Goal: Information Seeking & Learning: Learn about a topic

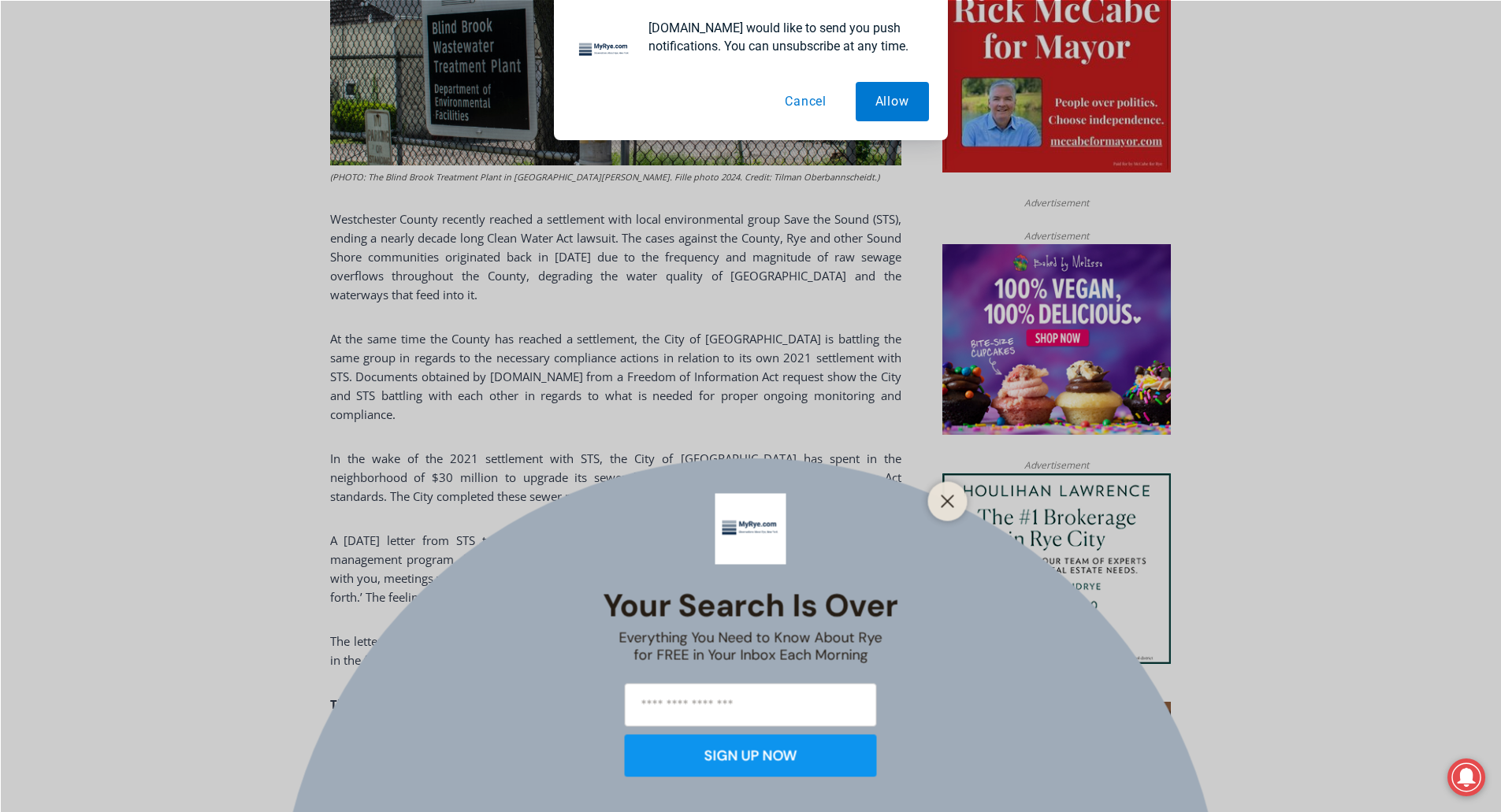
scroll to position [866, 0]
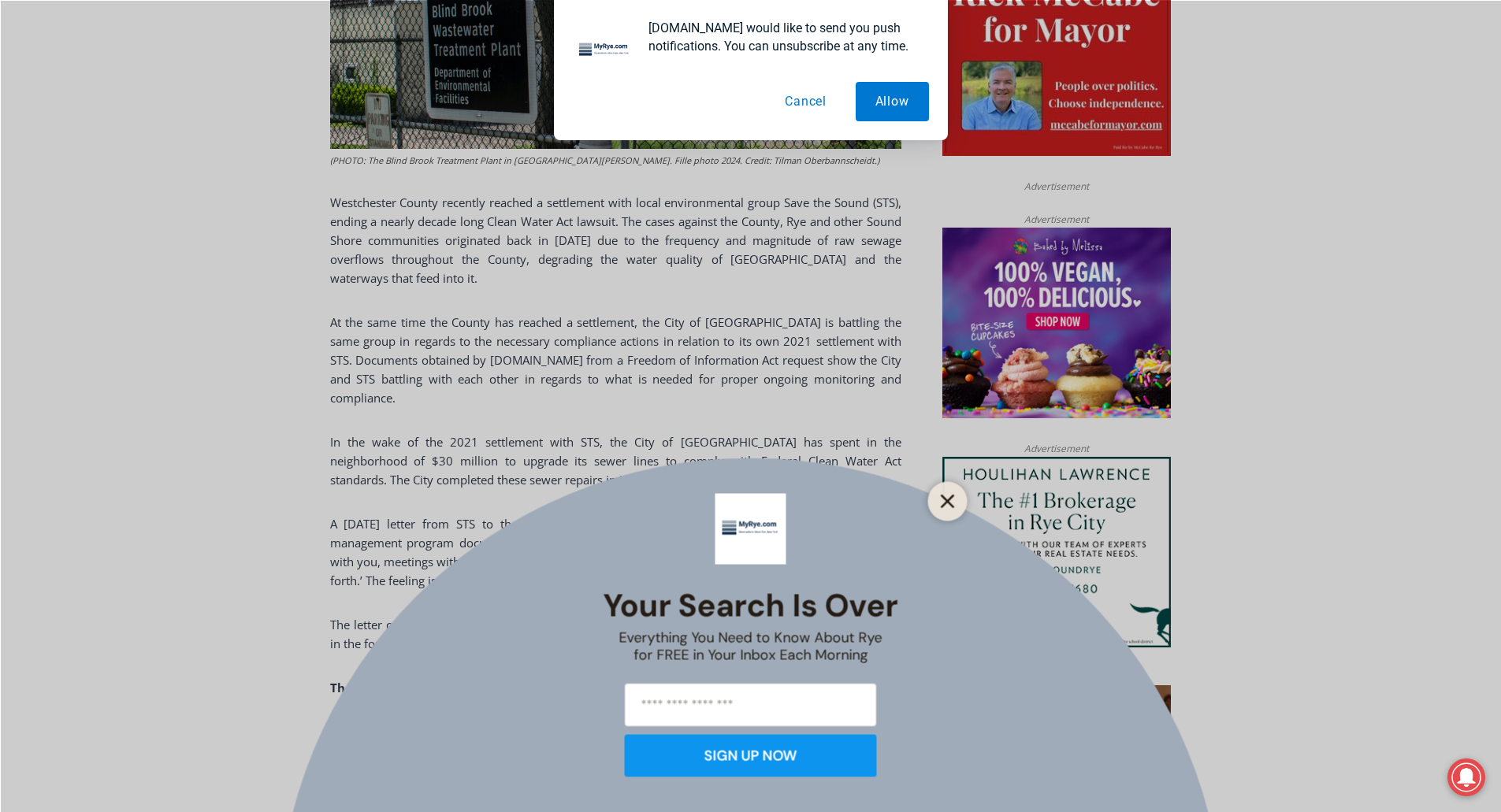
click at [951, 493] on button "Close" at bounding box center [947, 501] width 22 height 22
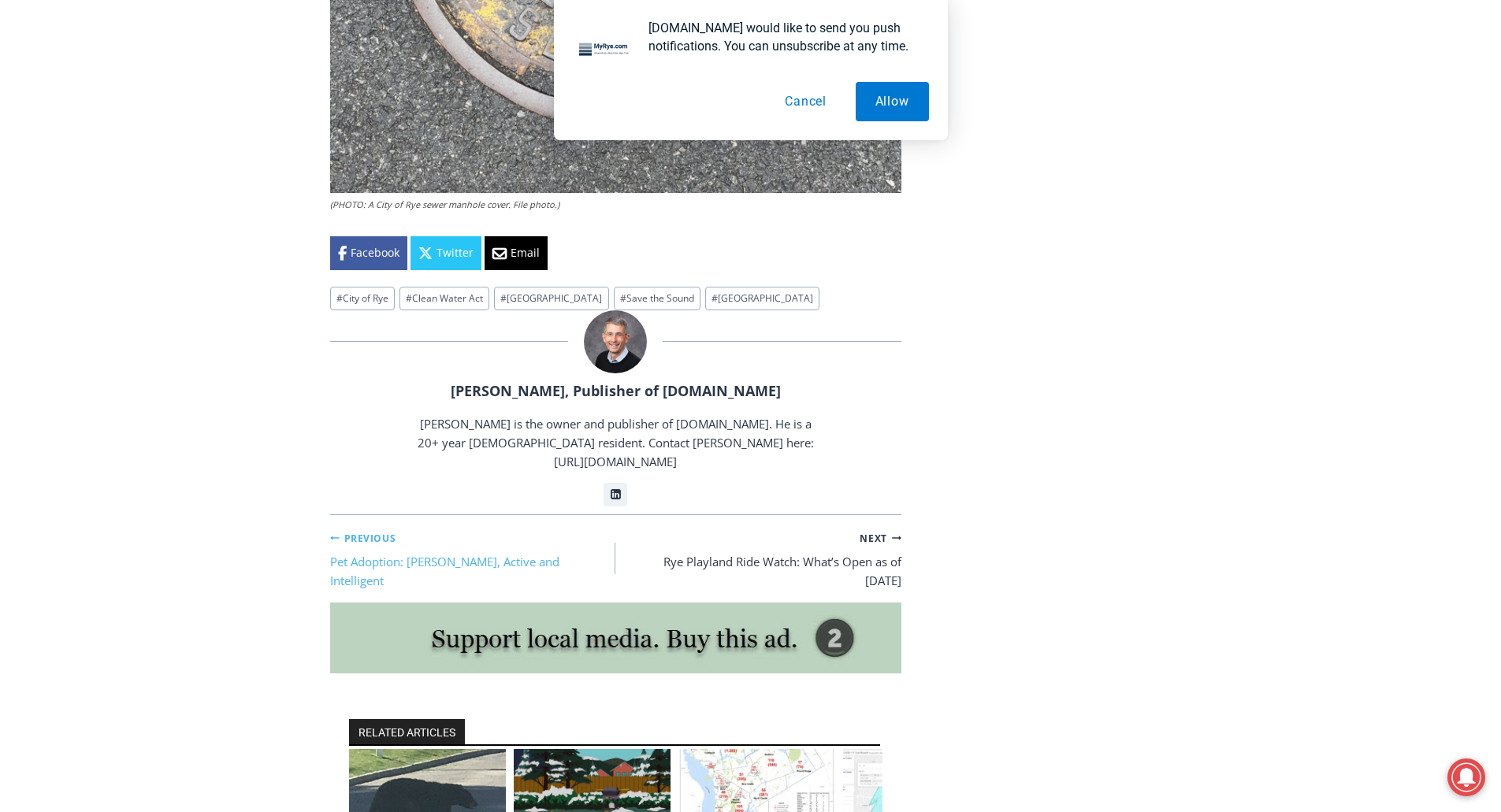
scroll to position [3702, 0]
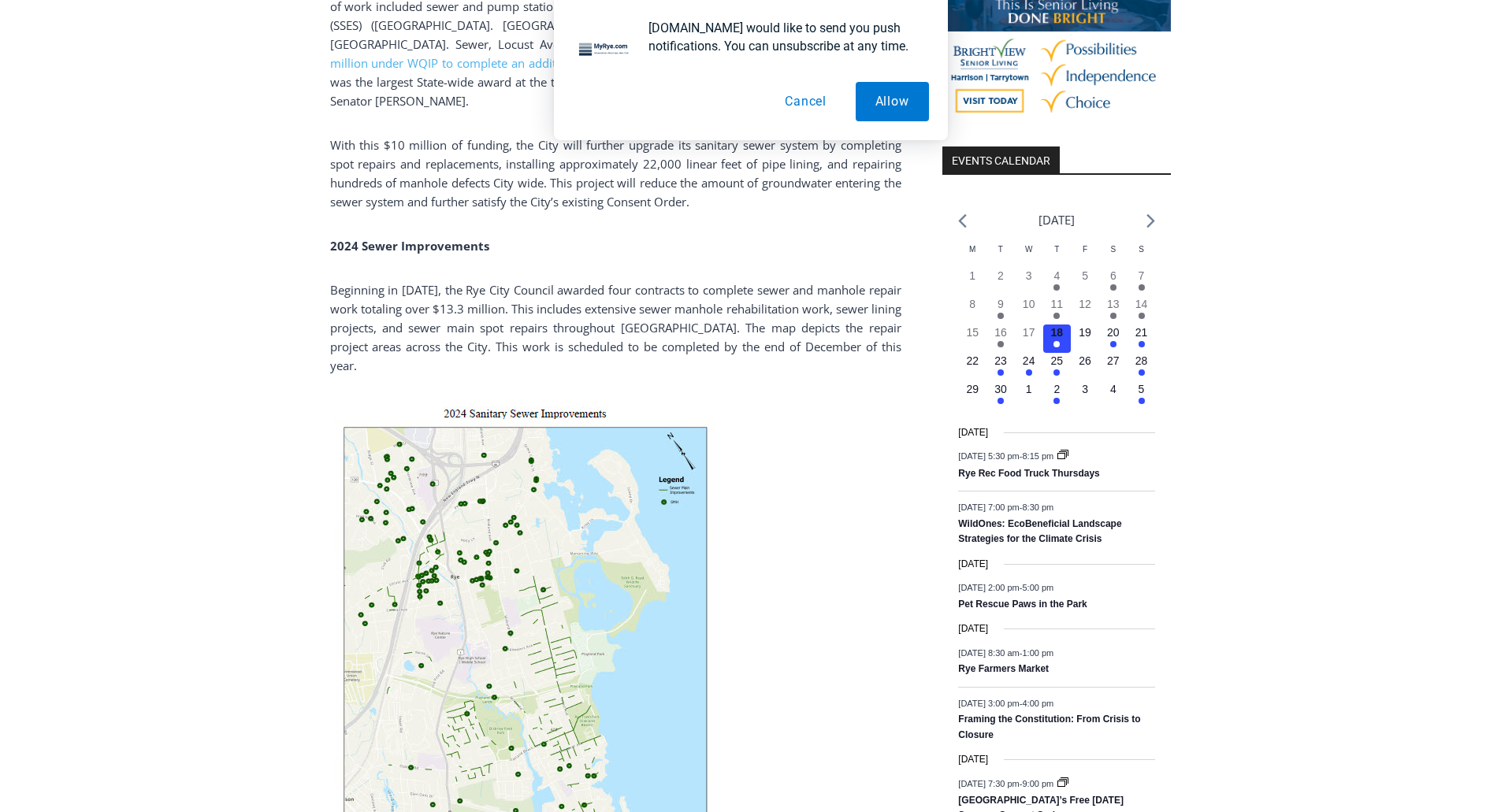
scroll to position [1654, 0]
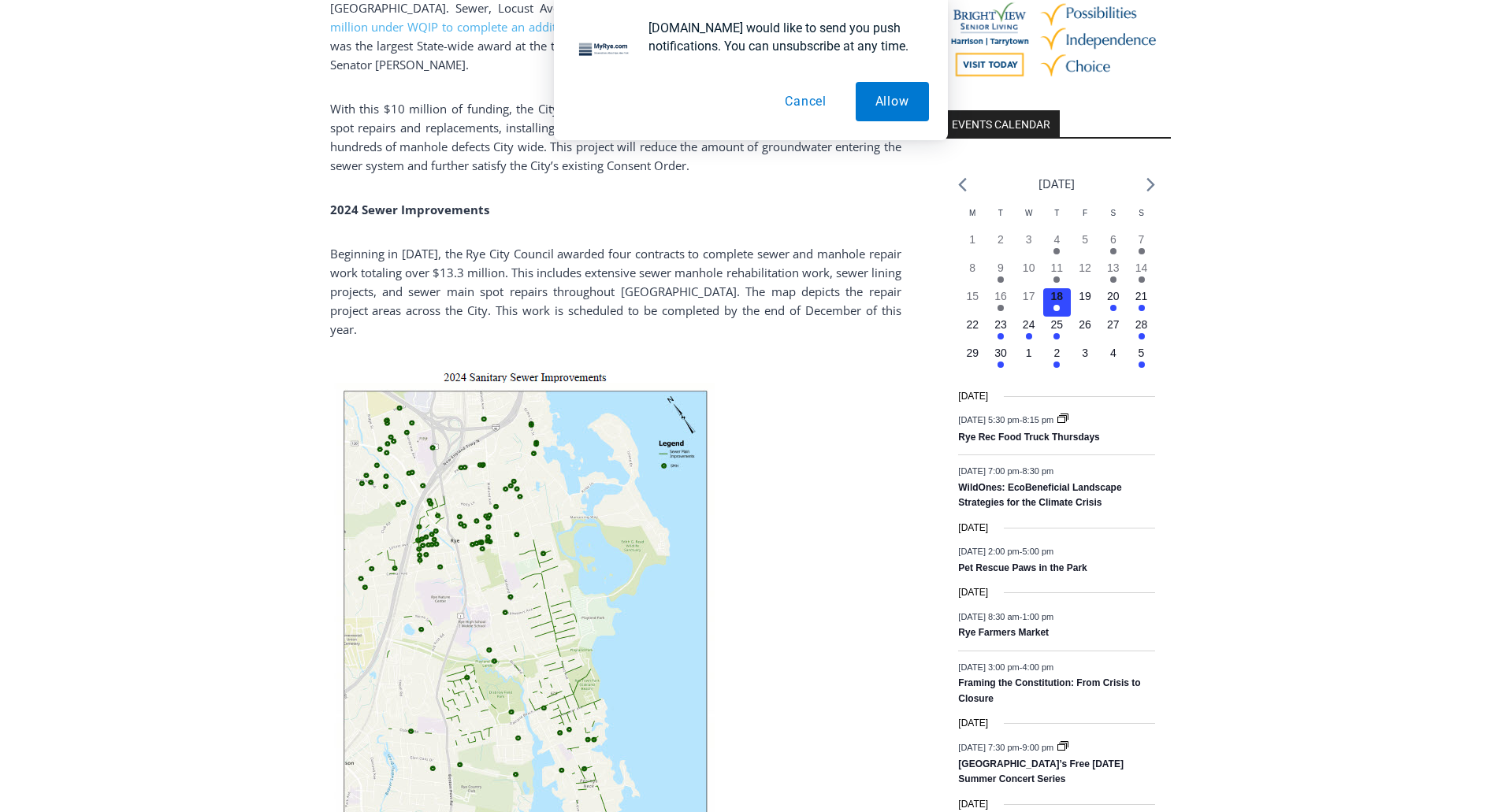
click at [447, 547] on img at bounding box center [525, 666] width 390 height 604
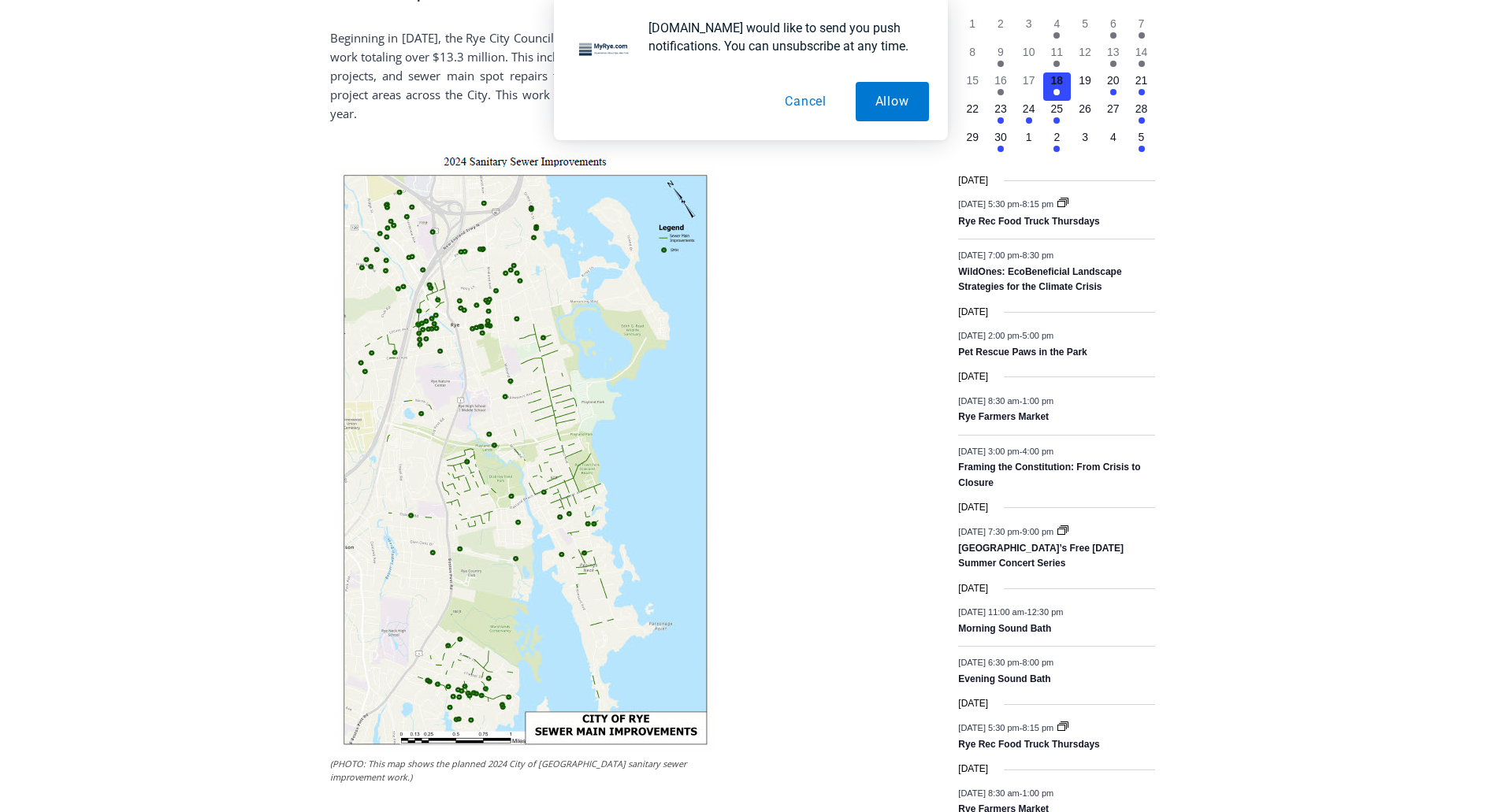
scroll to position [1970, 0]
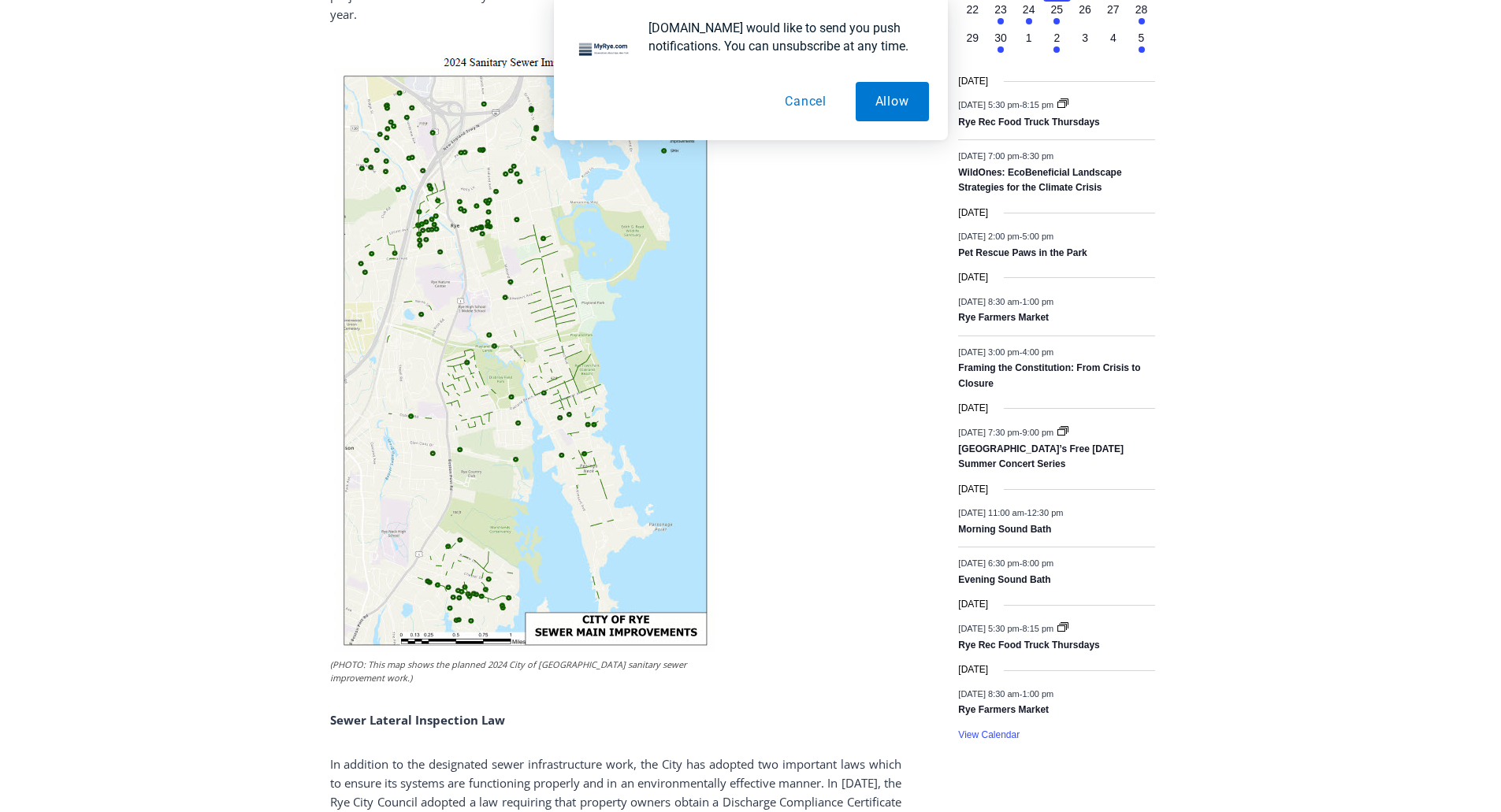
click at [497, 510] on img at bounding box center [525, 350] width 390 height 604
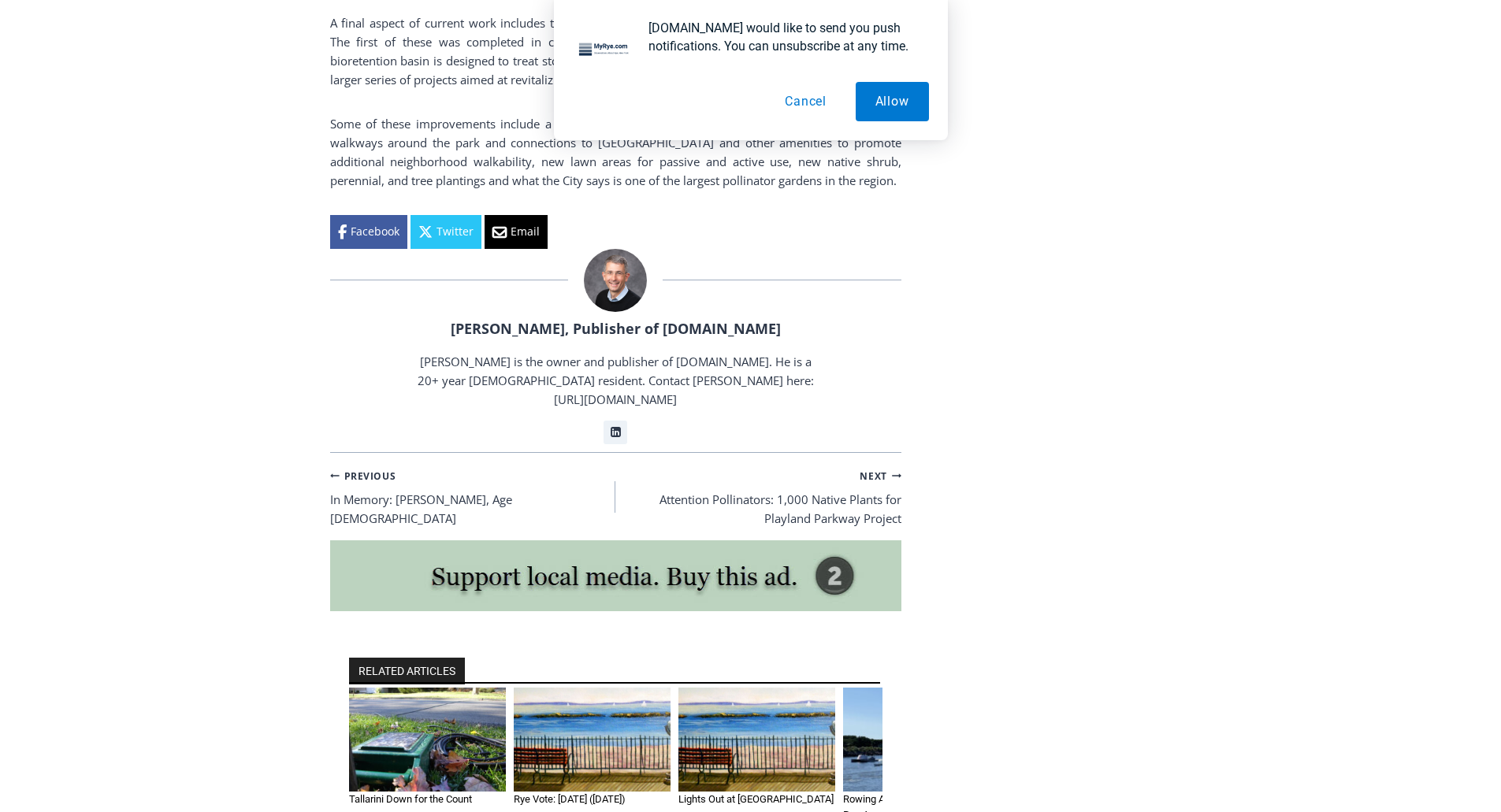
scroll to position [3702, 0]
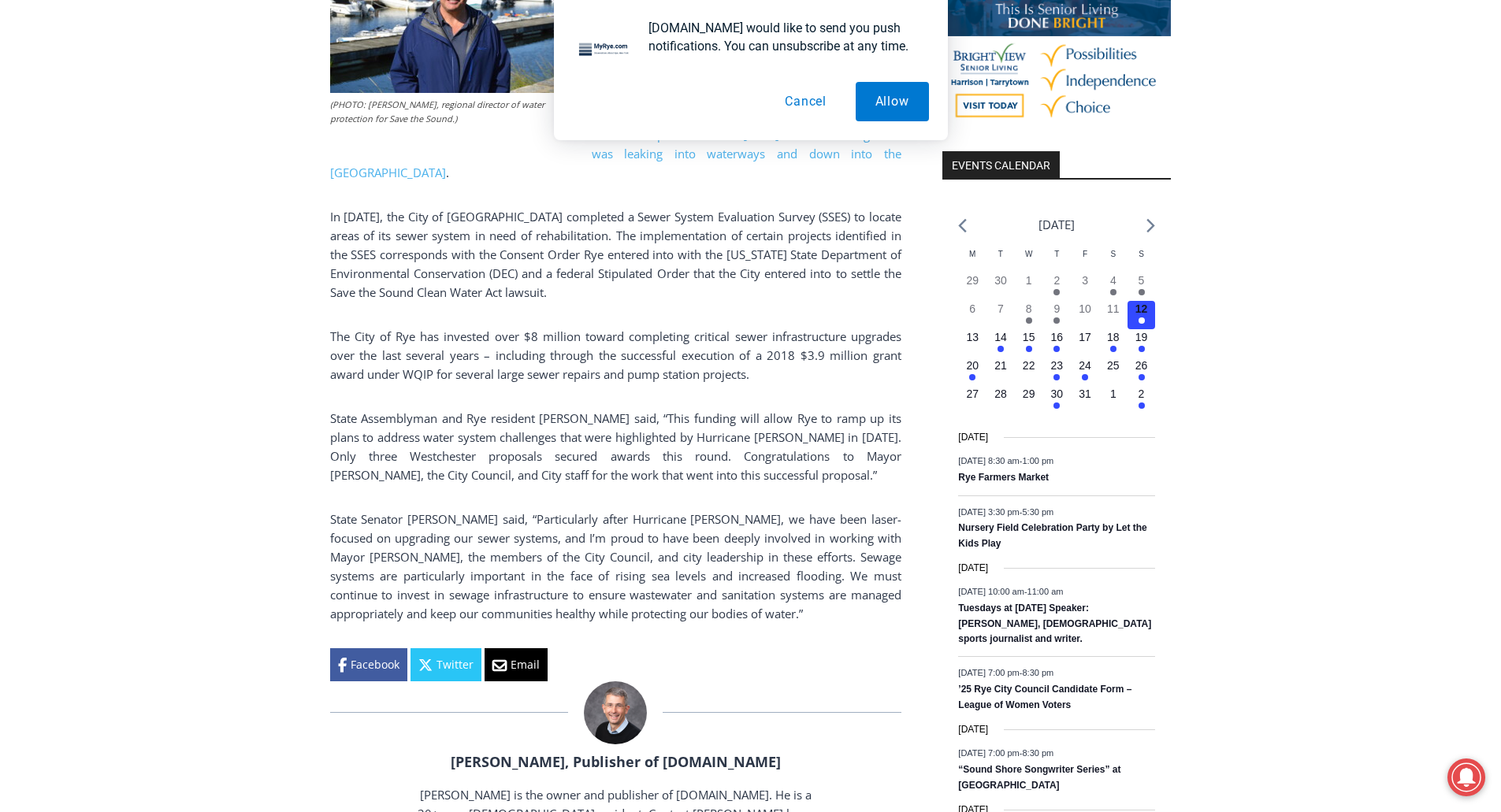
scroll to position [1654, 0]
